Goal: Check status: Check status

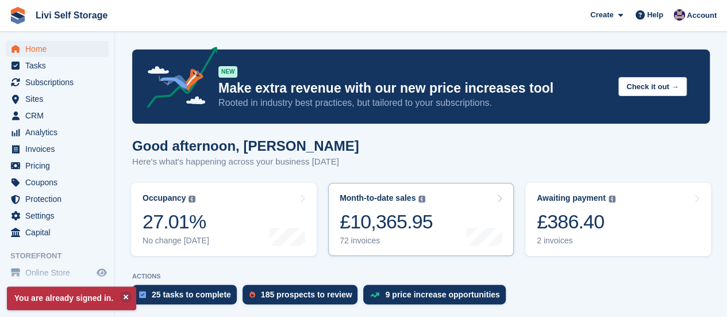
scroll to position [115, 0]
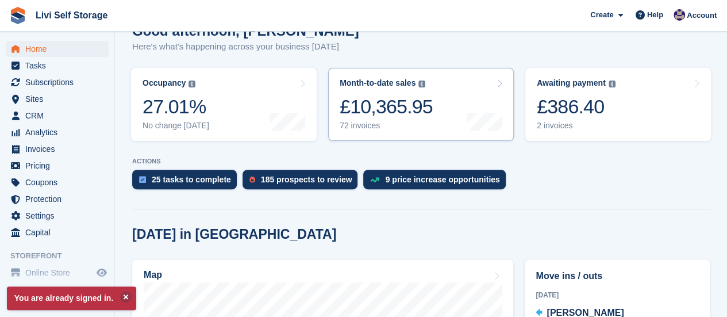
click at [356, 128] on div "72 invoices" at bounding box center [386, 126] width 93 height 10
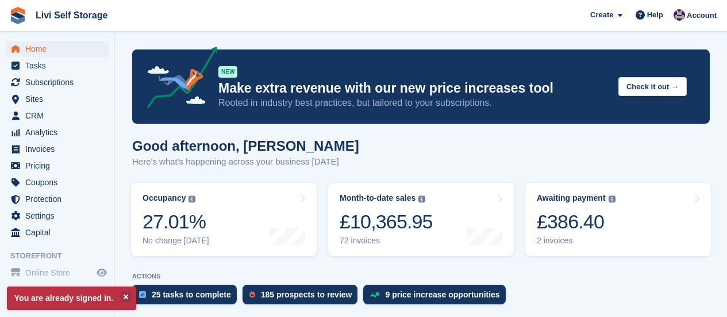
scroll to position [115, 0]
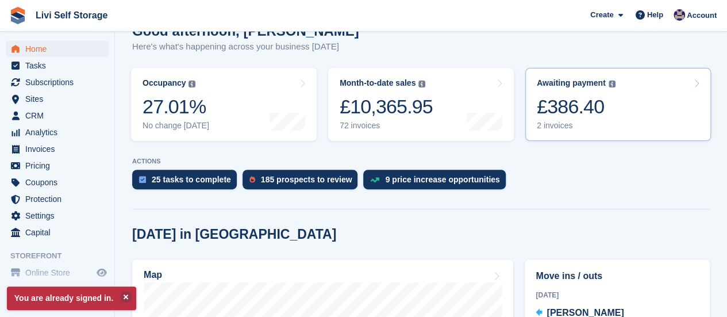
drag, startPoint x: 0, startPoint y: 0, endPoint x: 555, endPoint y: 124, distance: 568.2
click at [555, 124] on div "2 invoices" at bounding box center [576, 126] width 79 height 10
